Goal: Information Seeking & Learning: Learn about a topic

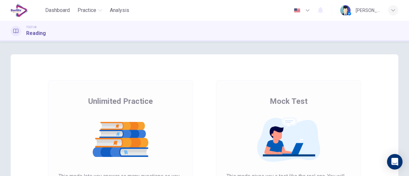
click at [121, 140] on img at bounding box center [120, 139] width 124 height 45
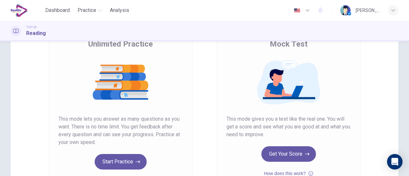
scroll to position [56, 0]
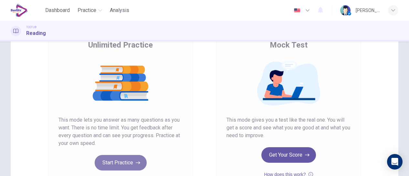
click at [132, 162] on button "Start Practice" at bounding box center [121, 163] width 52 height 16
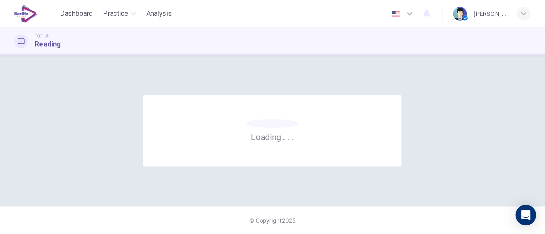
scroll to position [0, 0]
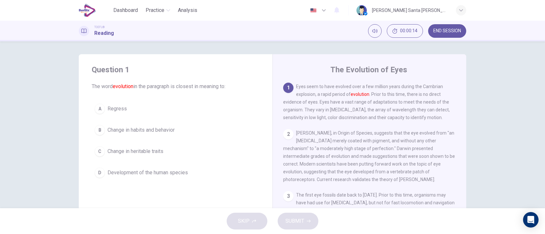
drag, startPoint x: 402, startPoint y: 0, endPoint x: 63, endPoint y: 78, distance: 348.2
click at [63, 78] on div "Question 1 The word evolution in the paragraph is closest in meaning to: A Regr…" at bounding box center [272, 124] width 545 height 167
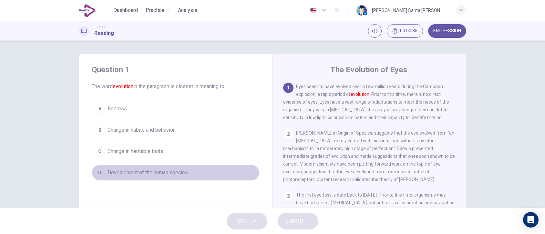
click at [96, 169] on div "D" at bounding box center [100, 173] width 10 height 10
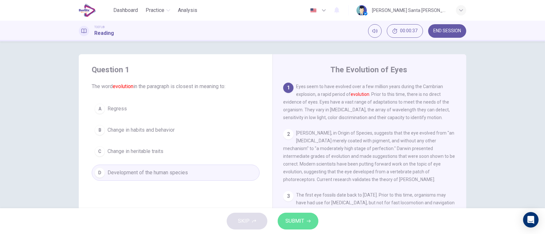
click at [299, 175] on span "SUBMIT" at bounding box center [294, 221] width 19 height 9
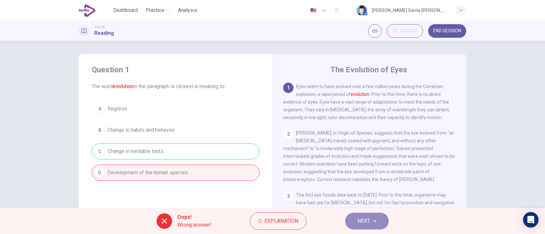
click at [370, 175] on button "NEXT" at bounding box center [367, 221] width 44 height 17
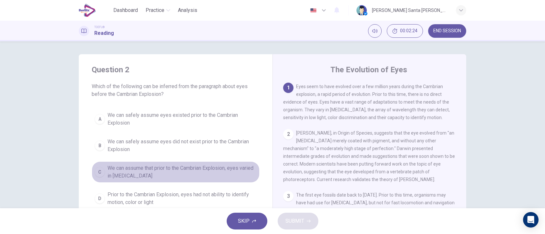
click at [151, 169] on span "We can assume that prior to the Cambrian Explosion, eyes varied in [MEDICAL_DAT…" at bounding box center [182, 172] width 149 height 16
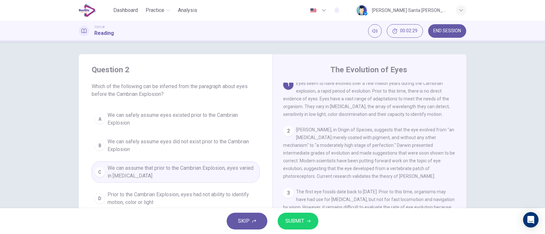
scroll to position [3, 0]
click at [302, 175] on span "SUBMIT" at bounding box center [294, 221] width 19 height 9
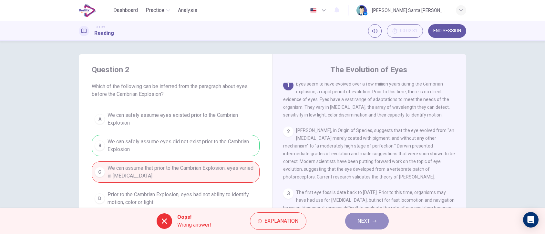
click at [373, 175] on button "NEXT" at bounding box center [367, 221] width 44 height 17
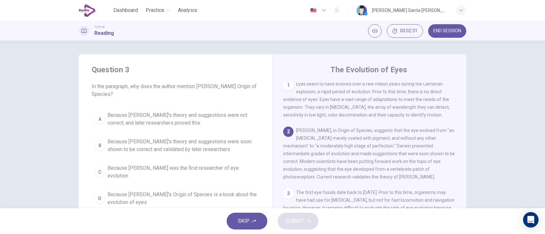
scroll to position [47, 0]
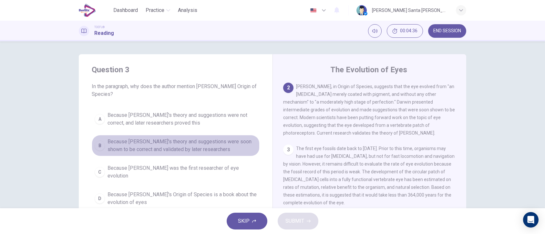
click at [164, 141] on span "Because [PERSON_NAME]'s theory and suggestions were soon shown to be correct an…" at bounding box center [182, 146] width 149 height 16
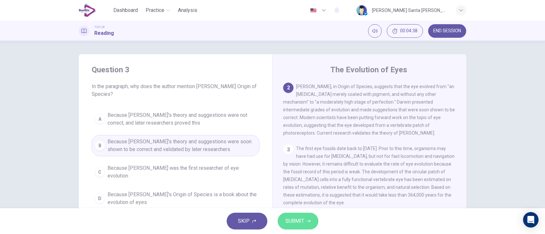
click at [301, 175] on span "SUBMIT" at bounding box center [294, 221] width 19 height 9
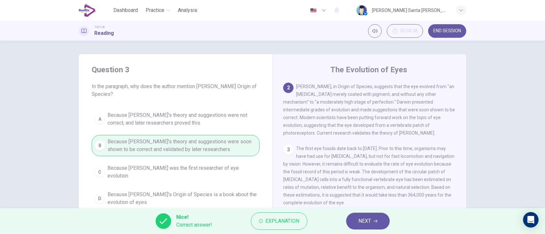
click at [367, 175] on span "NEXT" at bounding box center [364, 221] width 13 height 9
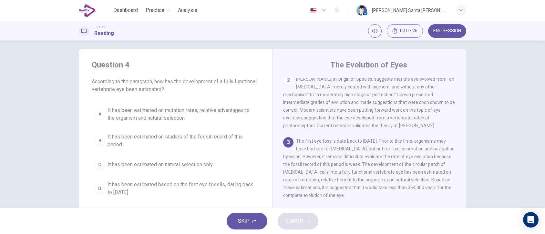
scroll to position [0, 0]
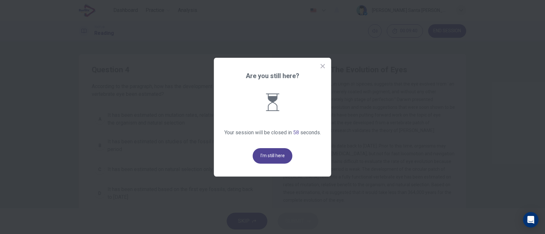
click at [271, 155] on button "I'm still here" at bounding box center [273, 156] width 40 height 16
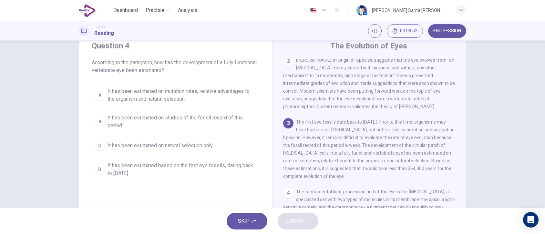
scroll to position [13, 0]
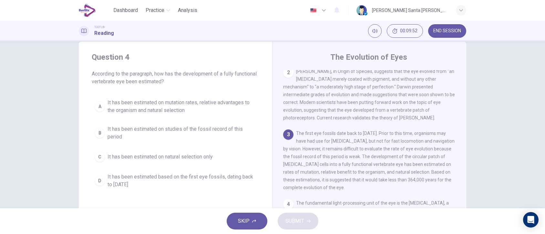
click at [103, 175] on button "D It has been estimated based on the first eye fossils, dating back to [DATE]" at bounding box center [176, 180] width 168 height 21
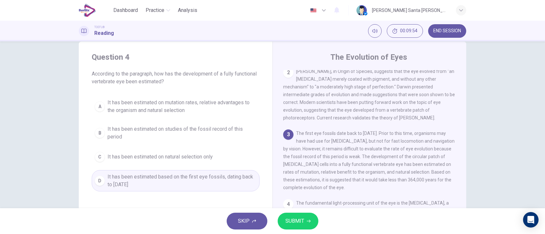
click at [303, 175] on span "SUBMIT" at bounding box center [294, 221] width 19 height 9
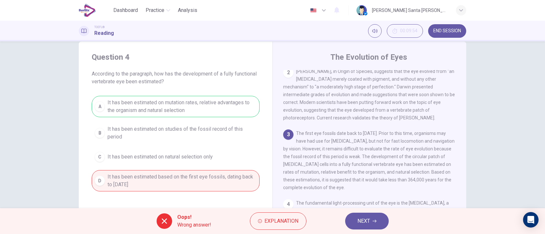
click at [371, 175] on button "NEXT" at bounding box center [367, 221] width 44 height 17
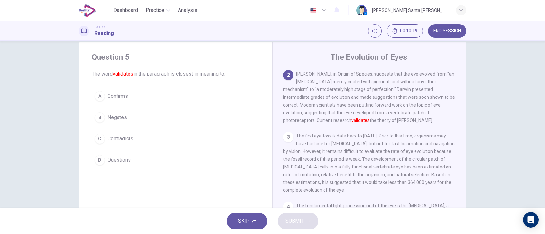
click at [98, 96] on div "A" at bounding box center [100, 96] width 10 height 10
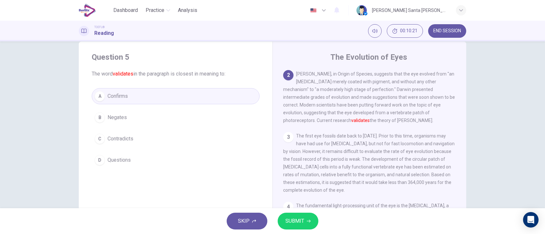
click at [302, 175] on span "SUBMIT" at bounding box center [294, 221] width 19 height 9
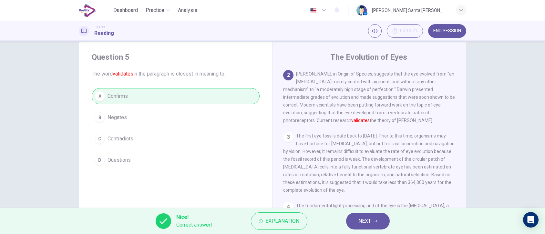
click at [367, 175] on span "NEXT" at bounding box center [364, 221] width 13 height 9
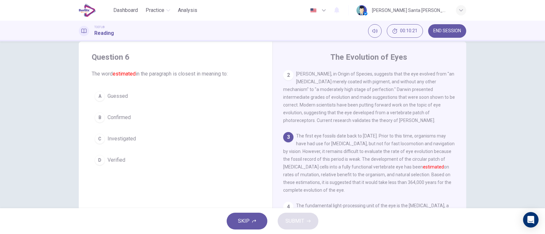
scroll to position [49, 0]
click at [98, 97] on div "A" at bounding box center [100, 96] width 10 height 10
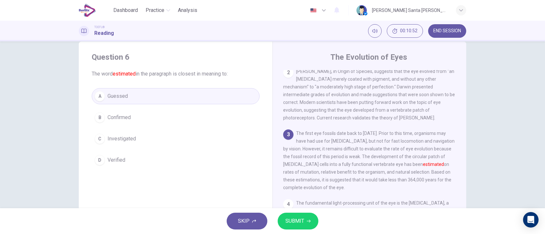
click at [295, 175] on span "SUBMIT" at bounding box center [294, 221] width 19 height 9
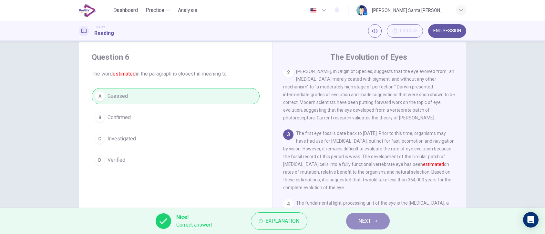
click at [376, 175] on icon "button" at bounding box center [376, 221] width 4 height 3
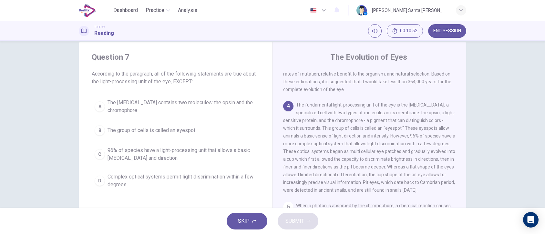
scroll to position [150, 0]
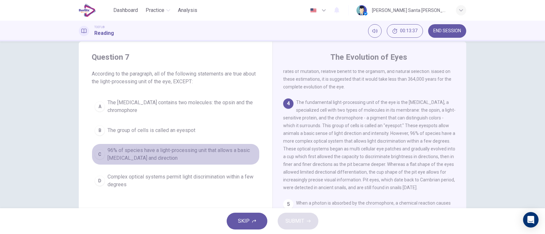
click at [101, 160] on button "C 96% of species have a light-processing unit that allows a basic [MEDICAL_DATA…" at bounding box center [176, 154] width 168 height 21
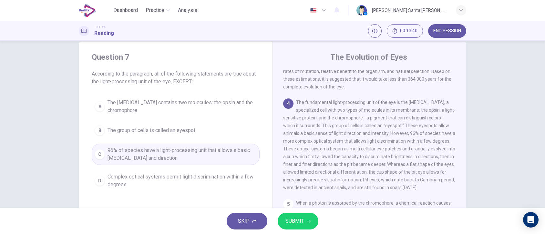
click at [297, 175] on span "SUBMIT" at bounding box center [294, 221] width 19 height 9
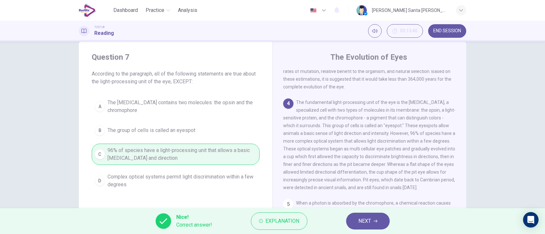
click at [370, 175] on span "NEXT" at bounding box center [364, 221] width 13 height 9
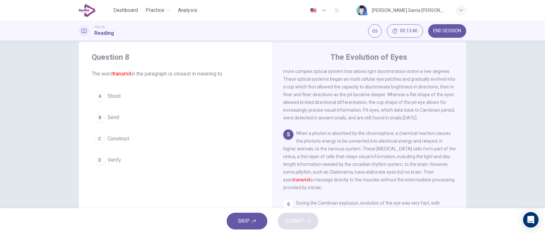
scroll to position [220, 0]
click at [98, 117] on div "B" at bounding box center [100, 117] width 10 height 10
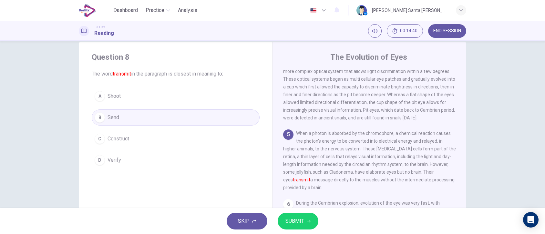
click at [302, 175] on span "SUBMIT" at bounding box center [294, 221] width 19 height 9
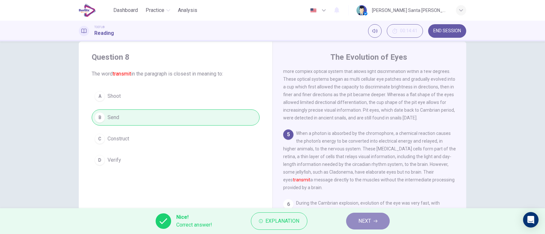
click at [376, 175] on icon "button" at bounding box center [376, 221] width 4 height 3
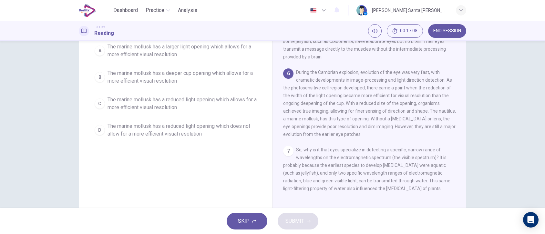
scroll to position [83, 0]
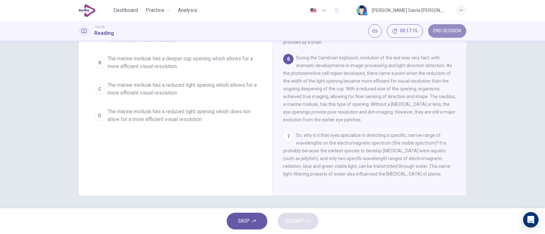
click at [408, 31] on span "END SESSION" at bounding box center [447, 30] width 28 height 5
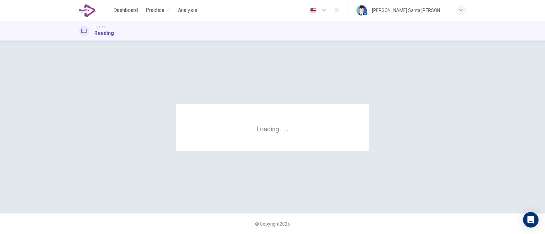
scroll to position [0, 0]
